Goal: Task Accomplishment & Management: Manage account settings

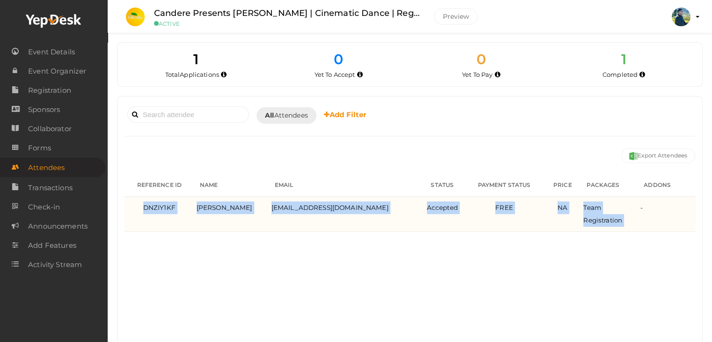
drag, startPoint x: 641, startPoint y: 222, endPoint x: 187, endPoint y: 222, distance: 453.8
click at [146, 212] on tr "DNZIY1KF [PERSON_NAME] [EMAIL_ADDRESS][DOMAIN_NAME] Accepted FREE NA Team Regis…" at bounding box center [410, 213] width 571 height 35
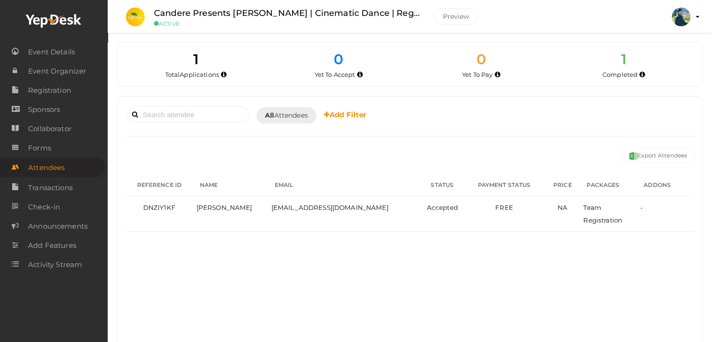
click at [369, 238] on div "Booked for [DATE] [DATE] [DATE] This Week Custom Date All Attendees All Yet to …" at bounding box center [410, 220] width 585 height 248
